Goal: Transaction & Acquisition: Purchase product/service

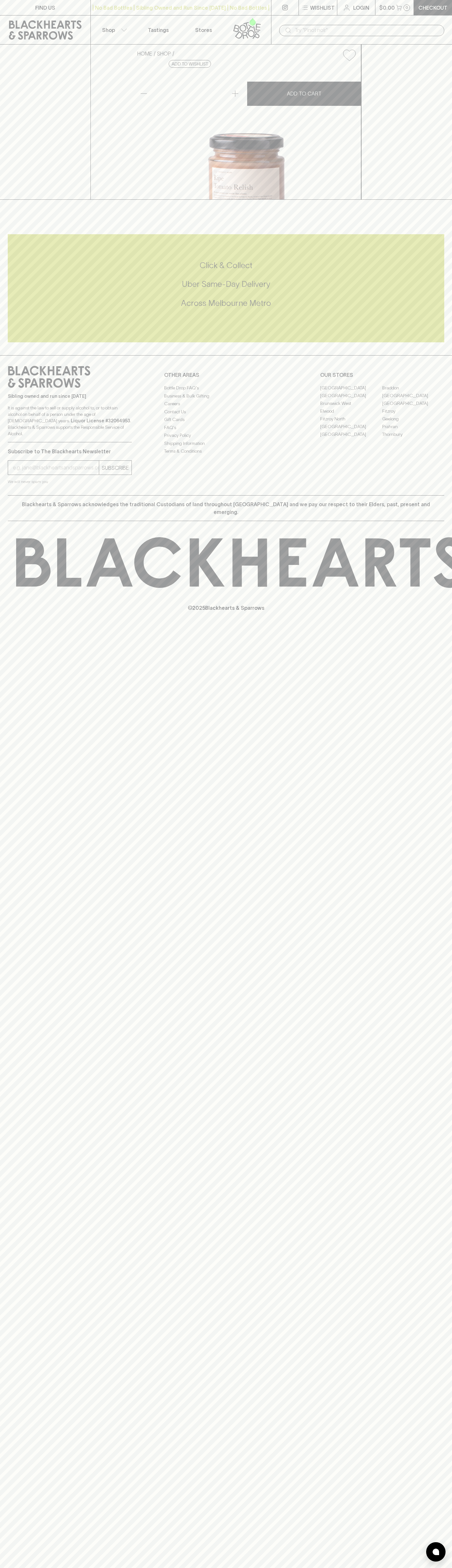
click at [420, 10] on p "Checkout" at bounding box center [433, 7] width 29 height 8
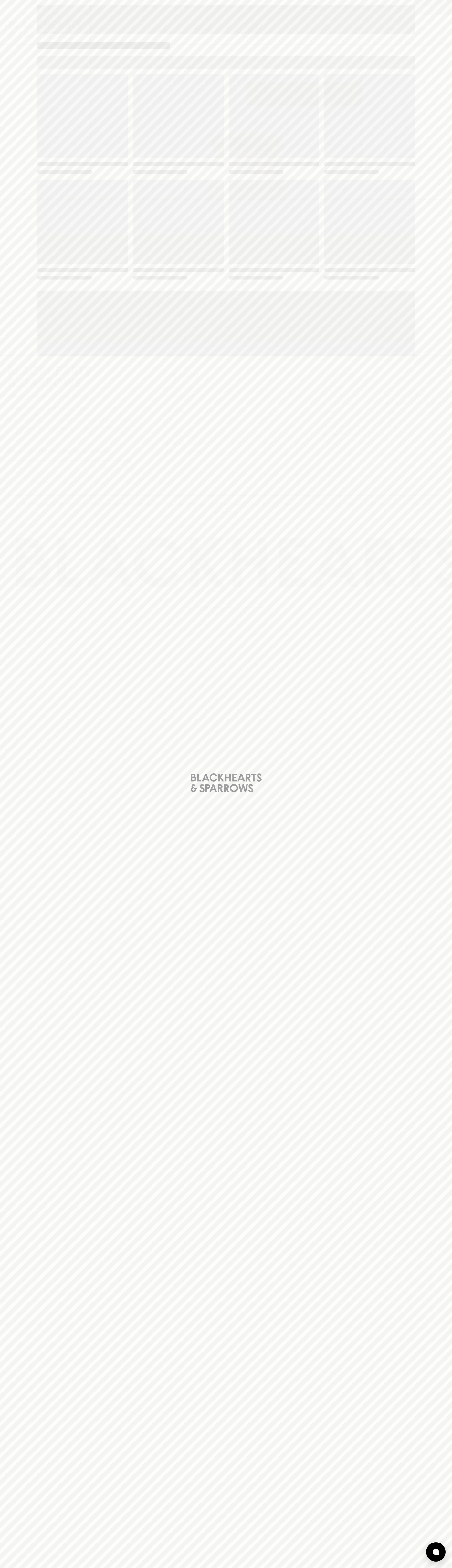
click at [434, 382] on div "Loading" at bounding box center [226, 784] width 452 height 1568
click at [281, 1567] on html "FIND US | No Bad Bottles | Sibling Owned and Run Since 2006 | No Bad Bottles | …" at bounding box center [226, 784] width 452 height 1568
click at [9, 824] on div "Loading" at bounding box center [226, 784] width 452 height 1568
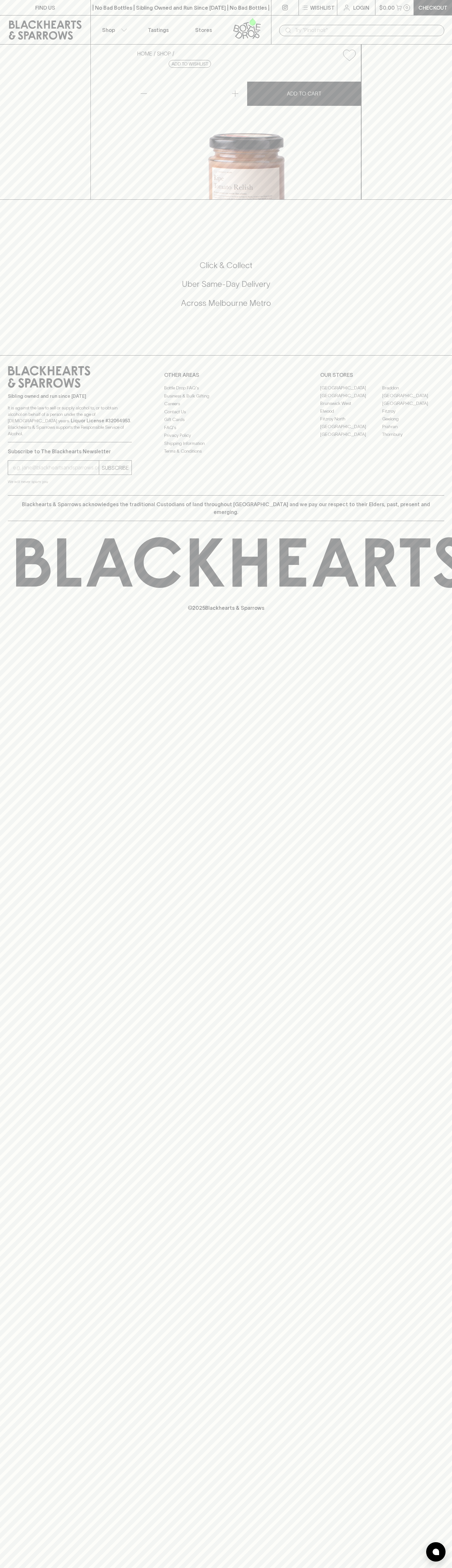
click at [413, 399] on link "[GEOGRAPHIC_DATA]" at bounding box center [413, 395] width 62 height 8
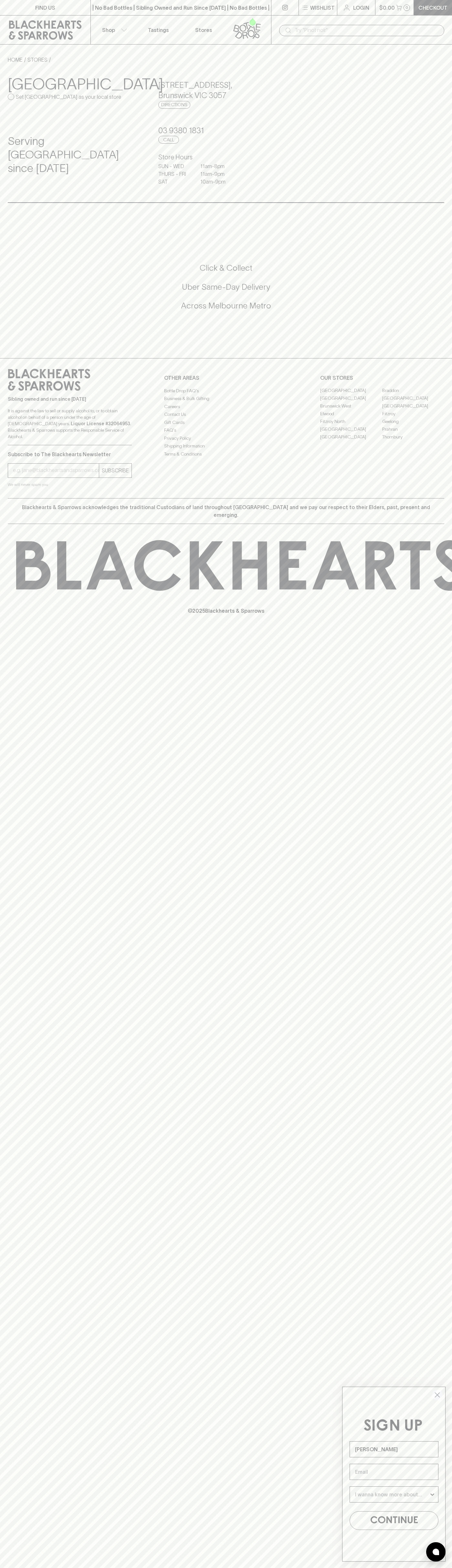
type input "John Smith"
